Goal: Task Accomplishment & Management: Use online tool/utility

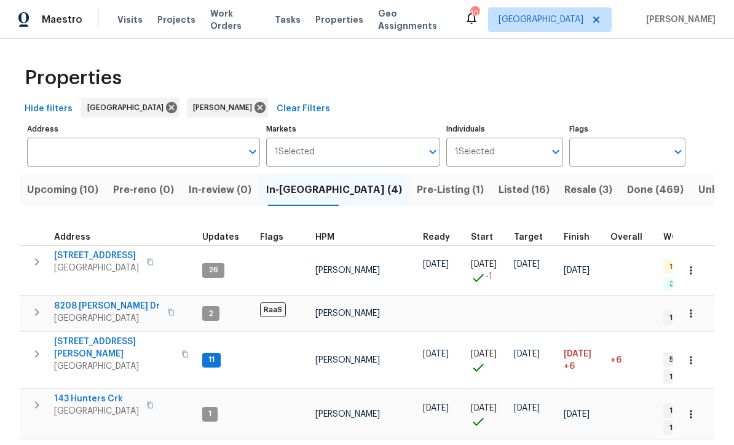
click at [82, 393] on span "143 Hunters Crk" at bounding box center [96, 399] width 85 height 12
click at [72, 337] on span "422 Marty Ln" at bounding box center [114, 347] width 120 height 25
click at [84, 300] on span "8208 Connally Dr" at bounding box center [107, 306] width 106 height 12
click at [85, 256] on span "188 Lost Lake Trl" at bounding box center [96, 255] width 85 height 12
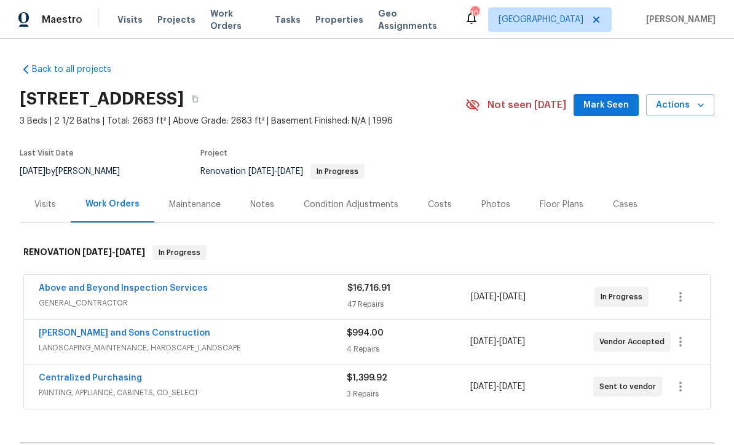
click at [603, 111] on span "Mark Seen" at bounding box center [605, 105] width 45 height 15
click at [109, 333] on link "[PERSON_NAME] and Sons Construction" at bounding box center [124, 333] width 171 height 9
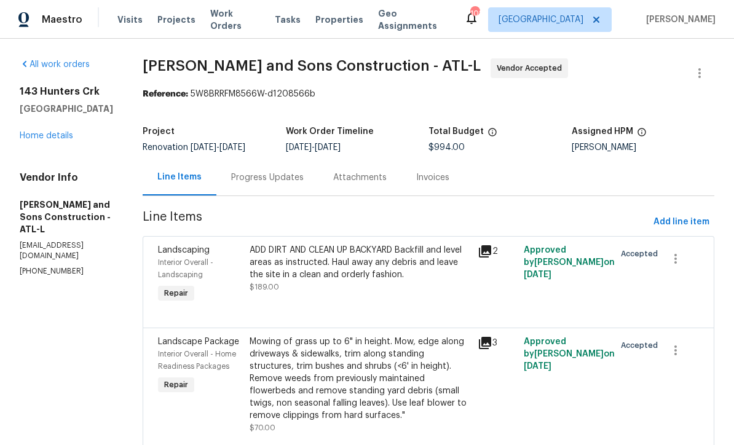
click at [231, 176] on div "Progress Updates" at bounding box center [267, 177] width 72 height 12
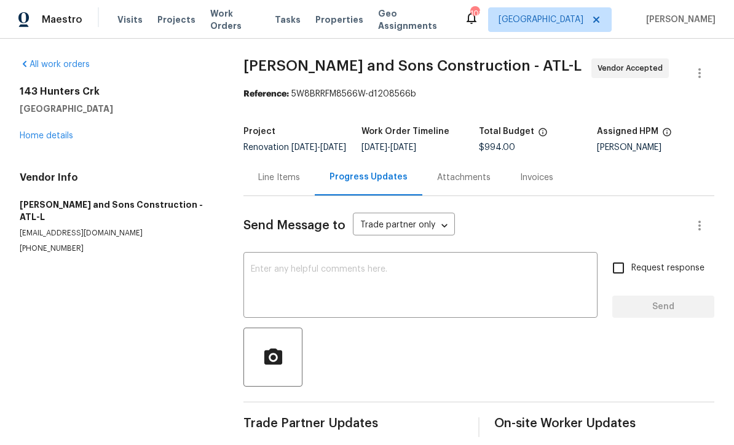
click at [259, 278] on textarea at bounding box center [420, 286] width 339 height 43
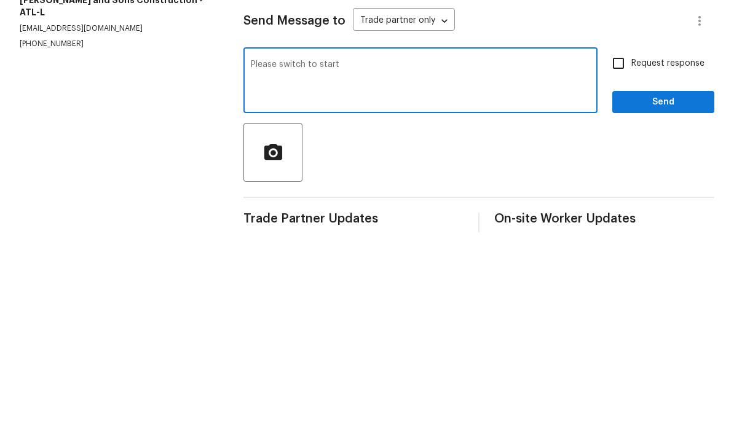
type textarea "Please switch to start"
click at [614, 255] on input "Request response" at bounding box center [618, 268] width 26 height 26
checkbox input "true"
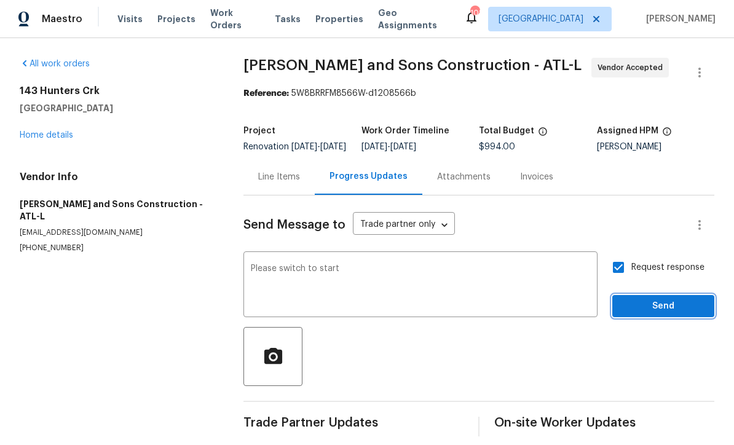
click at [645, 299] on span "Send" at bounding box center [663, 306] width 82 height 15
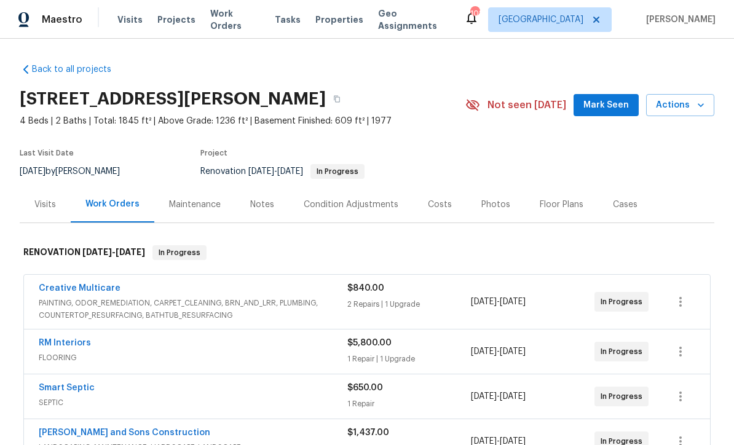
click at [612, 104] on span "Mark Seen" at bounding box center [605, 105] width 45 height 15
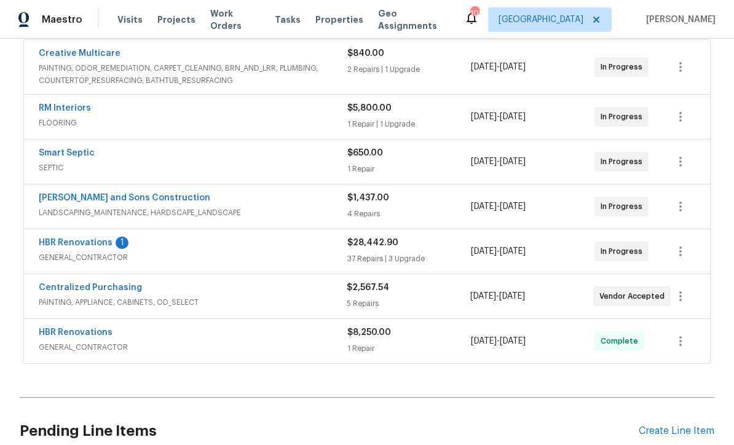
scroll to position [269, 0]
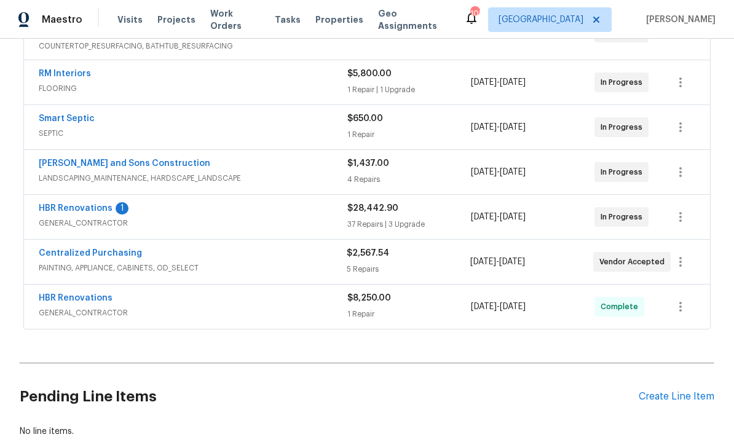
click at [70, 210] on link "HBR Renovations" at bounding box center [76, 208] width 74 height 9
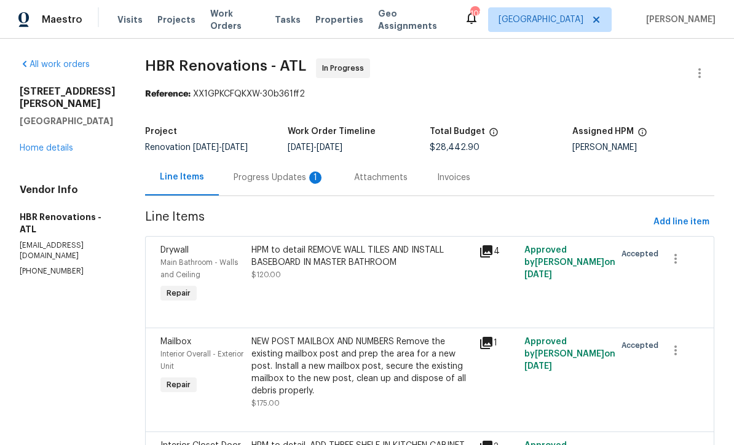
click at [260, 178] on div "Progress Updates 1" at bounding box center [278, 177] width 91 height 12
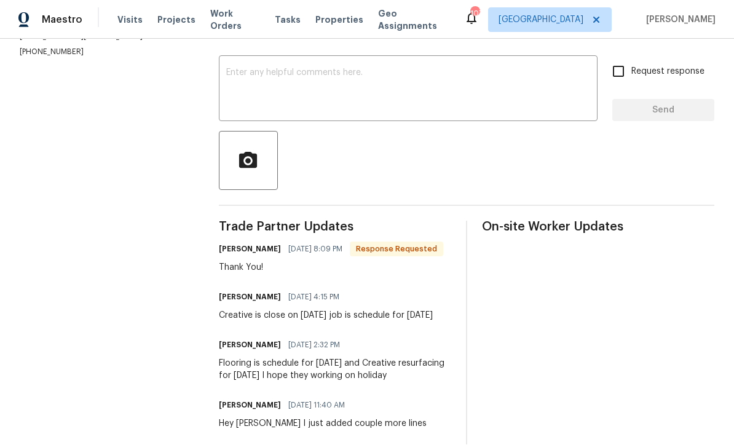
click at [232, 78] on textarea at bounding box center [408, 89] width 364 height 43
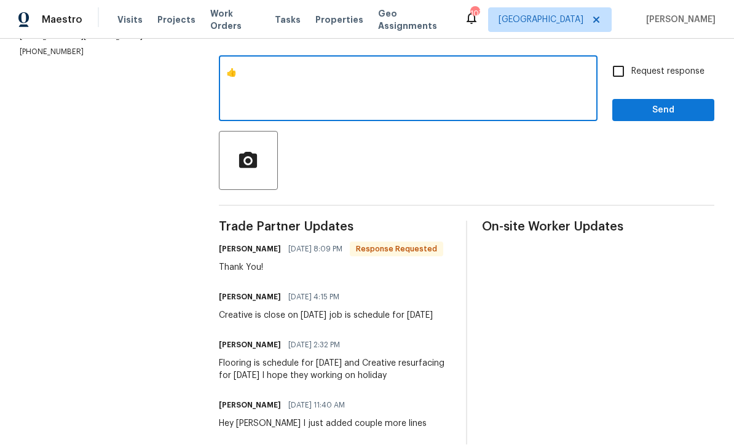
type textarea "👍"
click at [649, 118] on span "Send" at bounding box center [663, 110] width 82 height 15
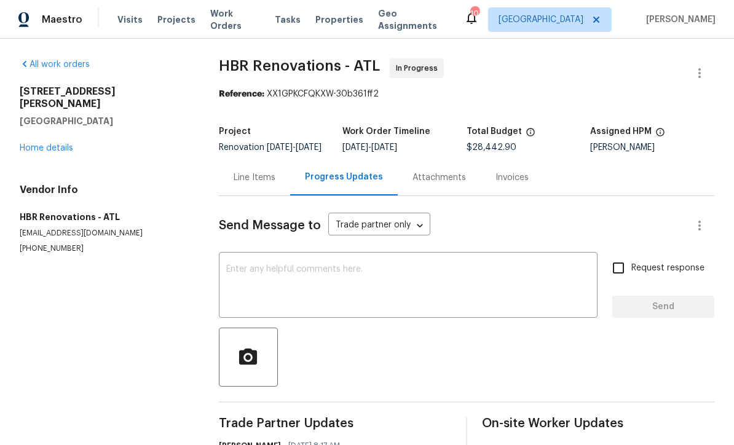
click at [47, 144] on link "Home details" at bounding box center [46, 148] width 53 height 9
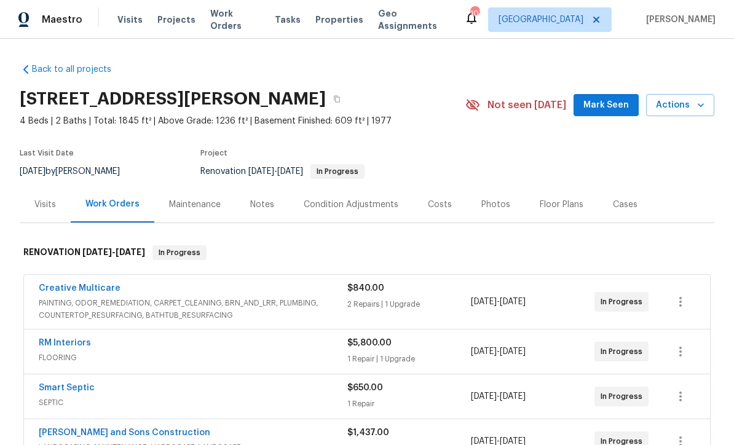
click at [597, 103] on span "Mark Seen" at bounding box center [605, 105] width 45 height 15
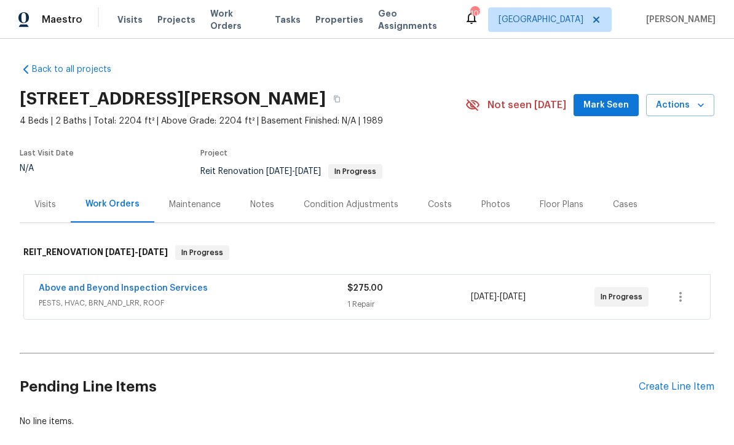
click at [606, 103] on span "Mark Seen" at bounding box center [605, 105] width 45 height 15
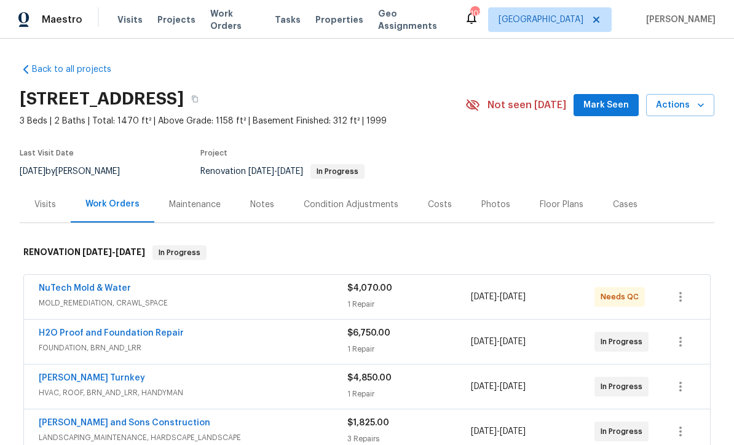
click at [608, 101] on span "Mark Seen" at bounding box center [605, 105] width 45 height 15
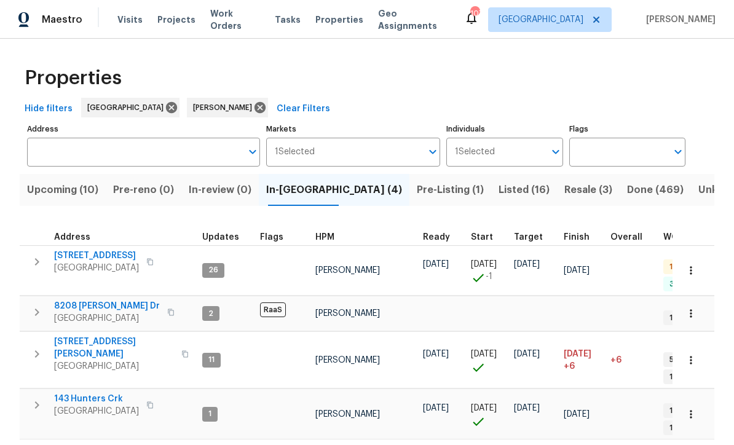
click at [85, 335] on span "422 Marty Ln" at bounding box center [114, 347] width 120 height 25
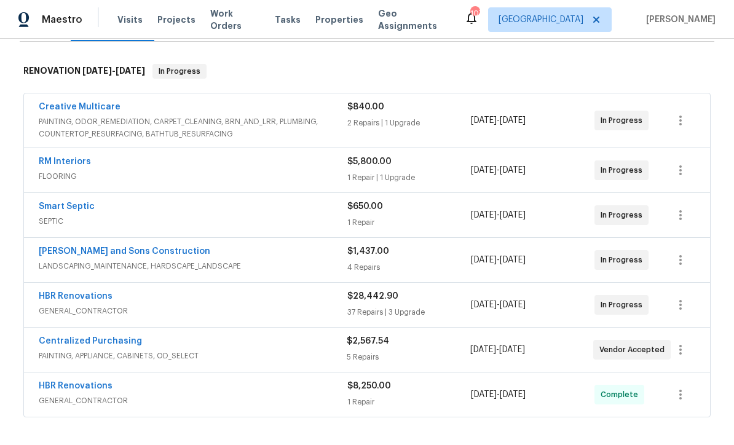
scroll to position [181, 0]
